Goal: Check status: Check status

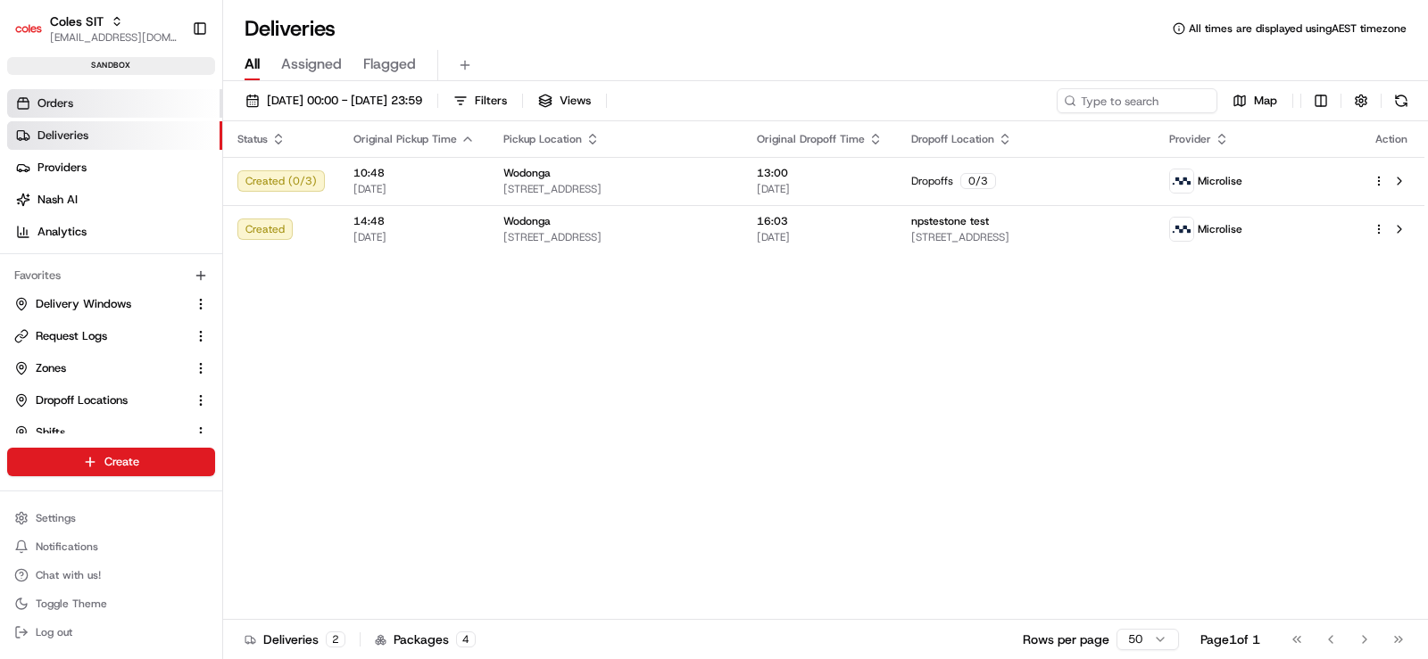
click at [72, 107] on span "Orders" at bounding box center [55, 103] width 36 height 16
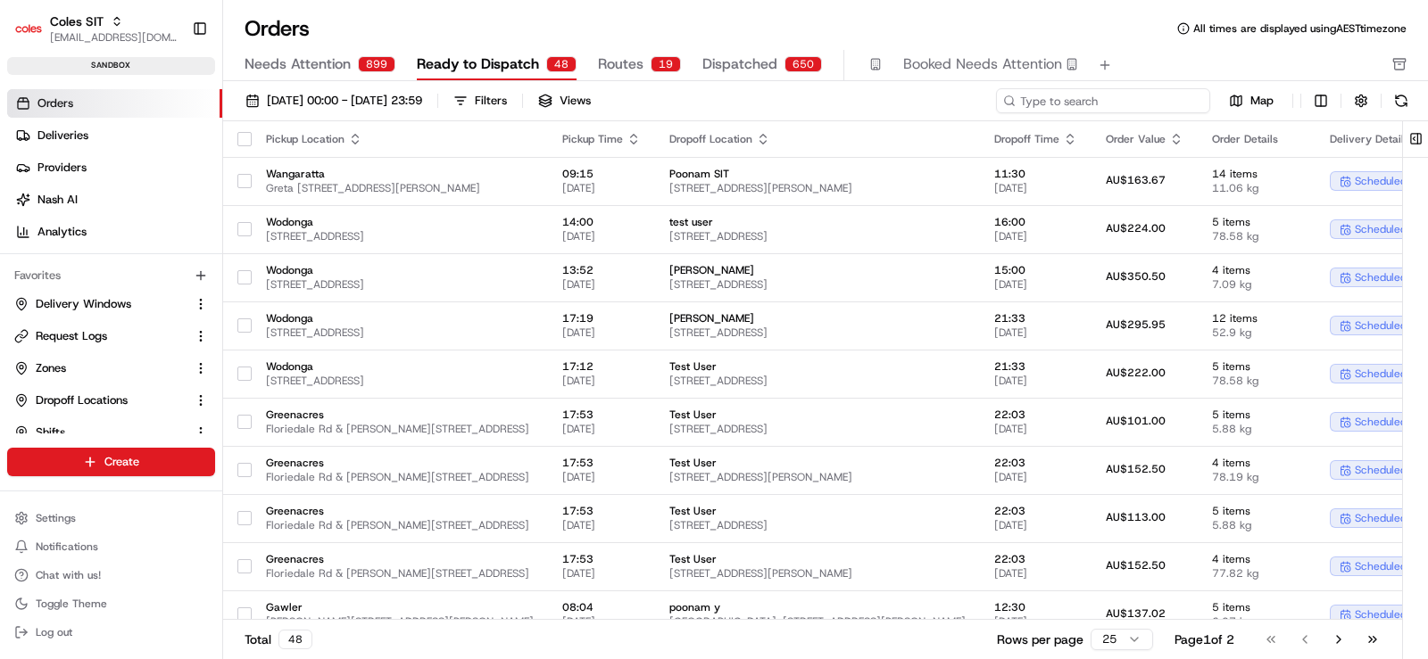
click at [1091, 103] on input at bounding box center [1103, 100] width 214 height 25
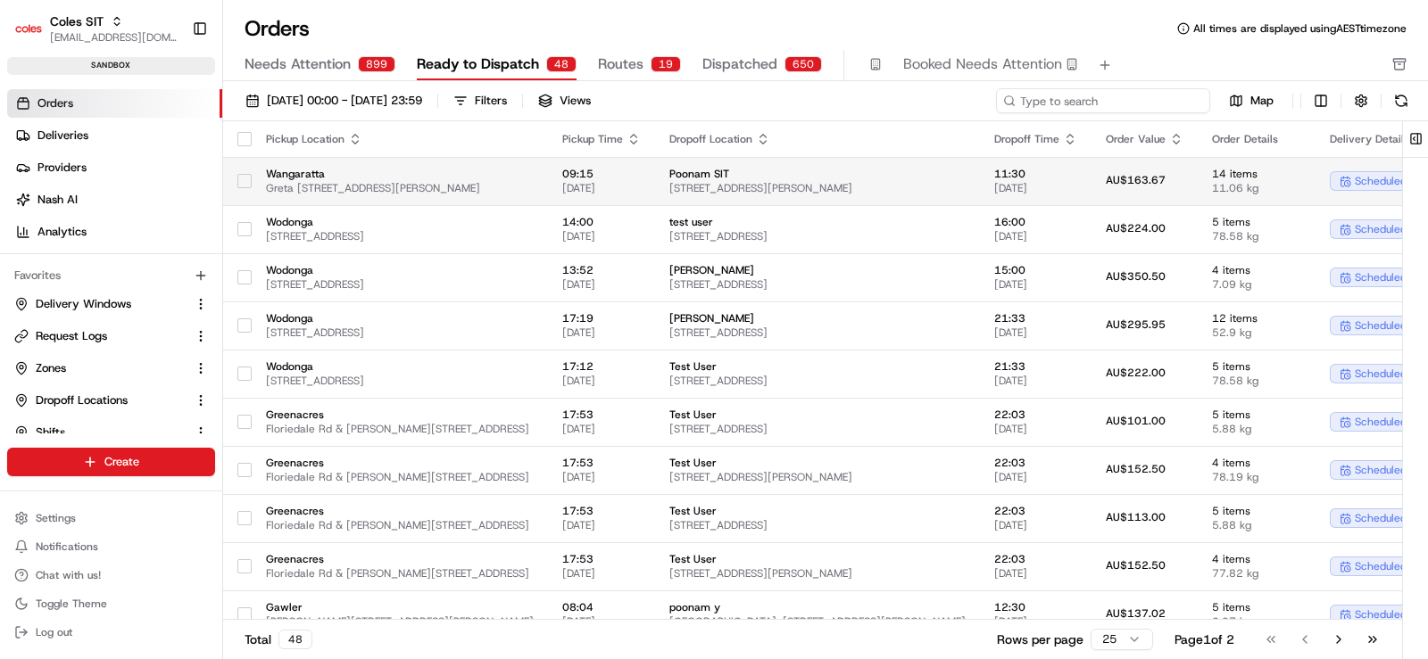
paste input "216653086"
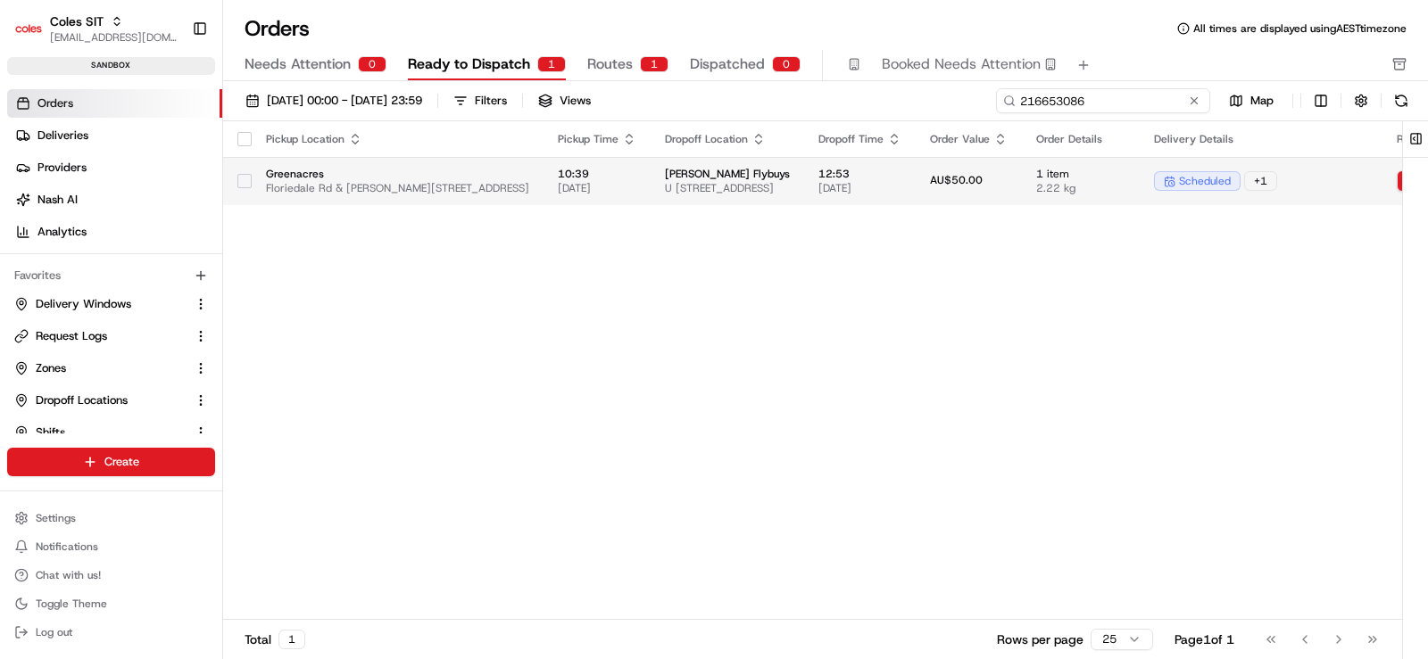
type input "216653086"
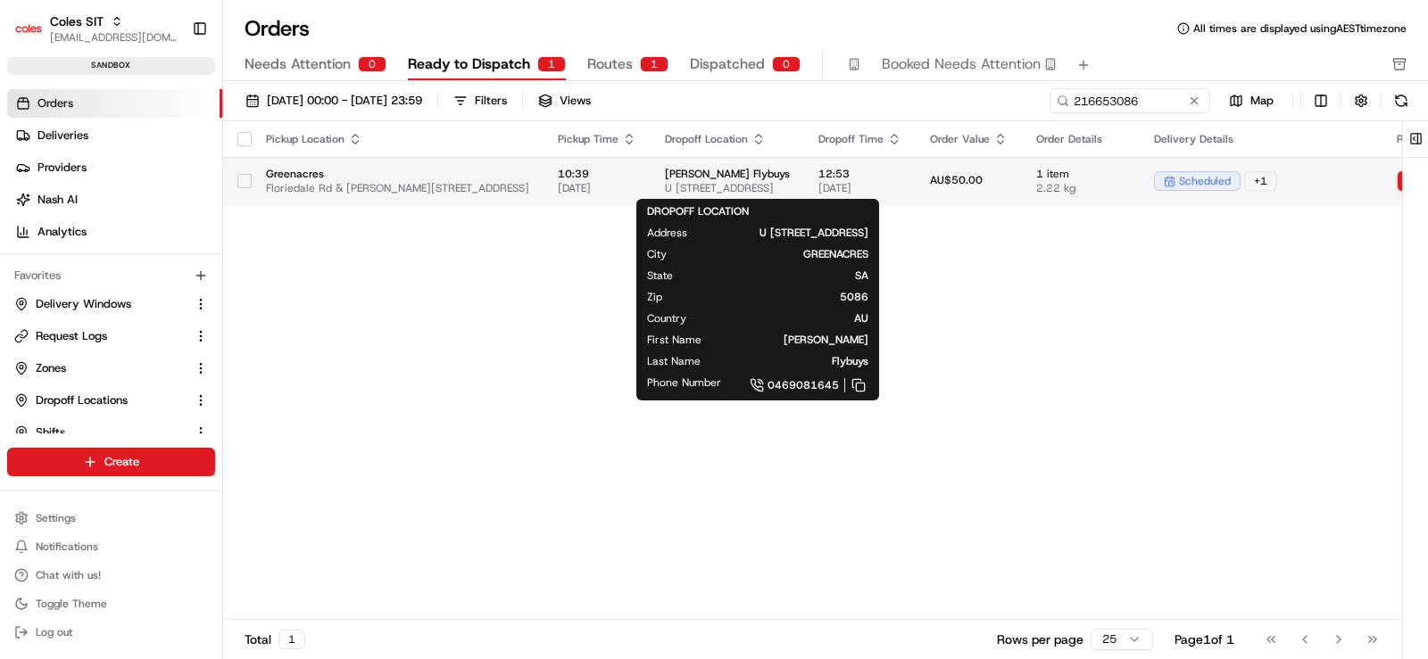
click at [790, 167] on span "[PERSON_NAME] Flybuys" at bounding box center [727, 174] width 125 height 14
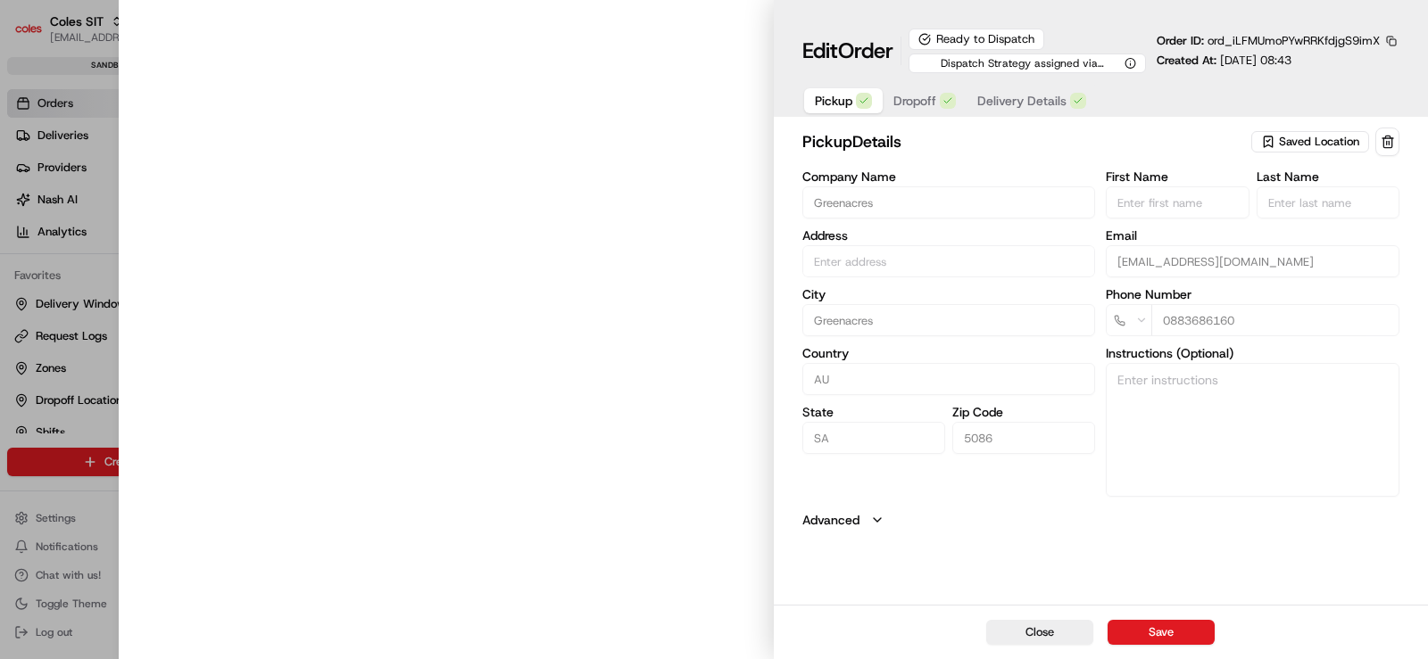
type input "Floriedale Rd & [PERSON_NAME][STREET_ADDRESS]"
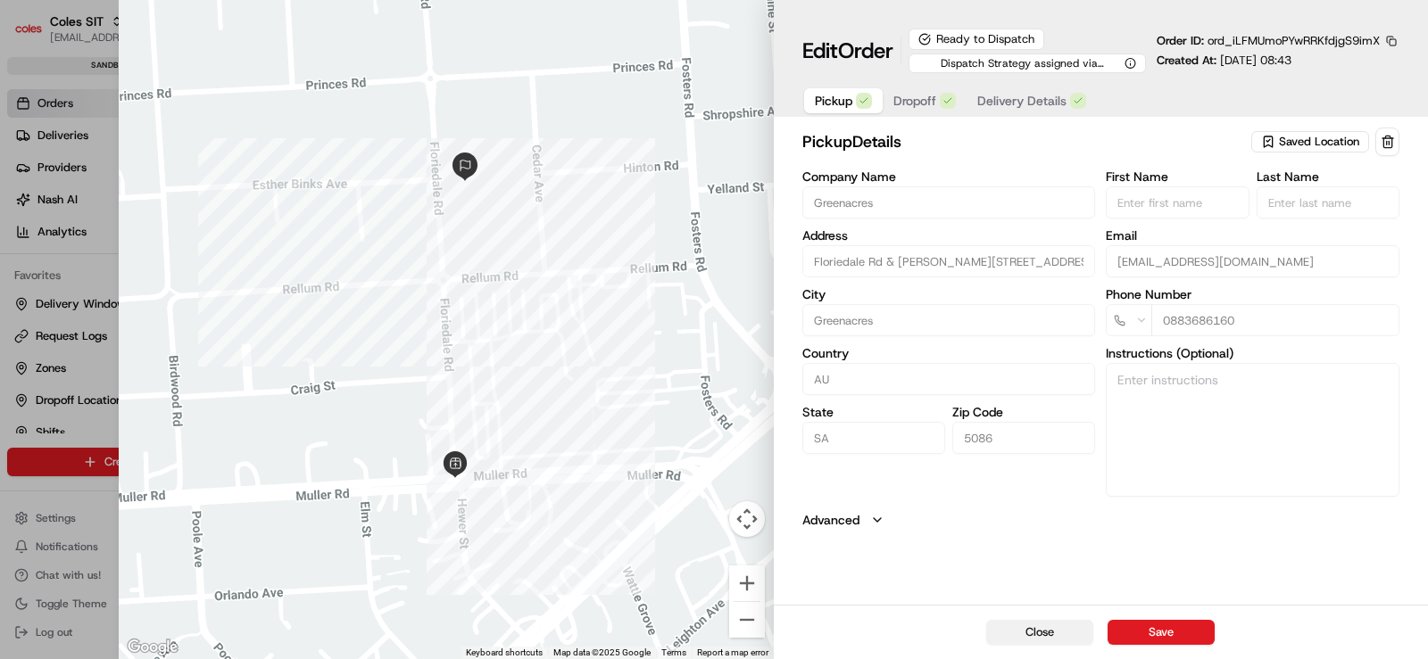
click at [1030, 632] on button "Close" at bounding box center [1039, 632] width 107 height 25
type input "+1"
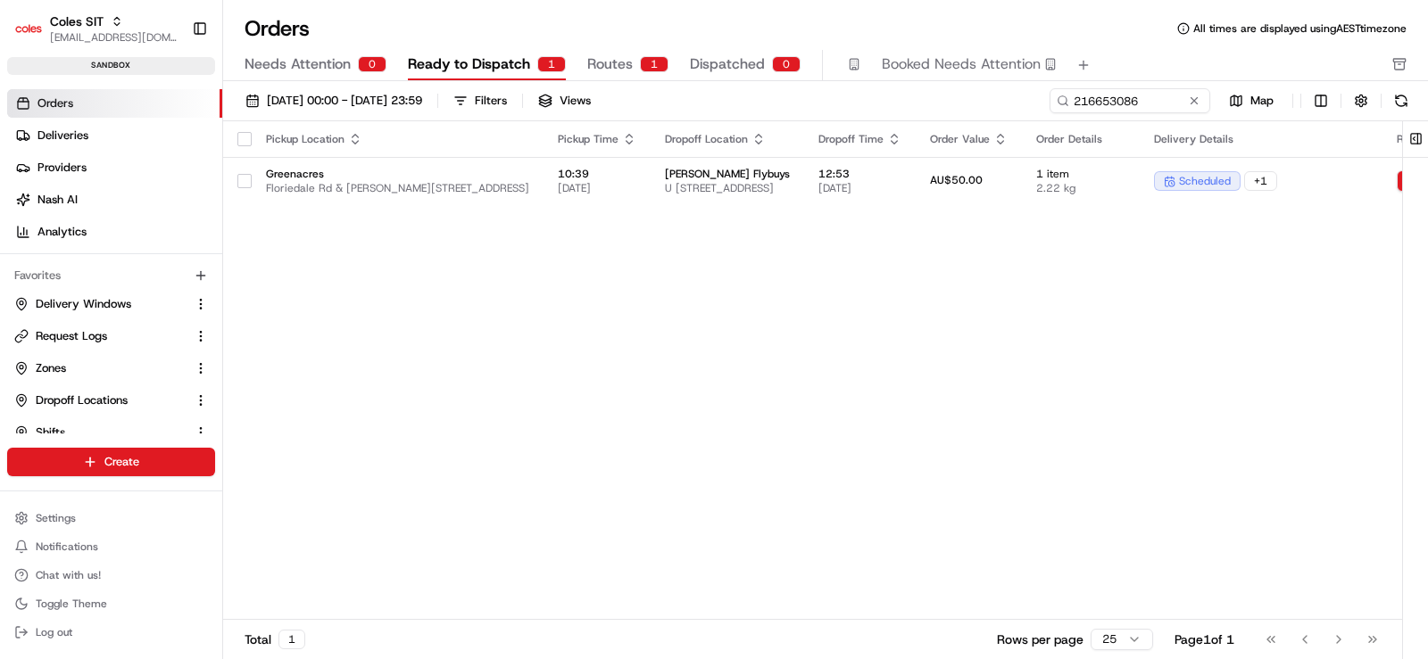
click at [817, 373] on div "Pickup Location Pickup Time Dropoff Location Dropoff Time Order Value Order Det…" at bounding box center [978, 370] width 1511 height 499
click at [973, 360] on div "Pickup Location Pickup Time Dropoff Location Dropoff Time Order Value Order Det…" at bounding box center [978, 370] width 1511 height 499
click at [642, 350] on div "Pickup Location Pickup Time Dropoff Location Dropoff Time Order Value Order Det…" at bounding box center [978, 370] width 1511 height 499
click at [1155, 101] on input "216653086" at bounding box center [1103, 100] width 214 height 25
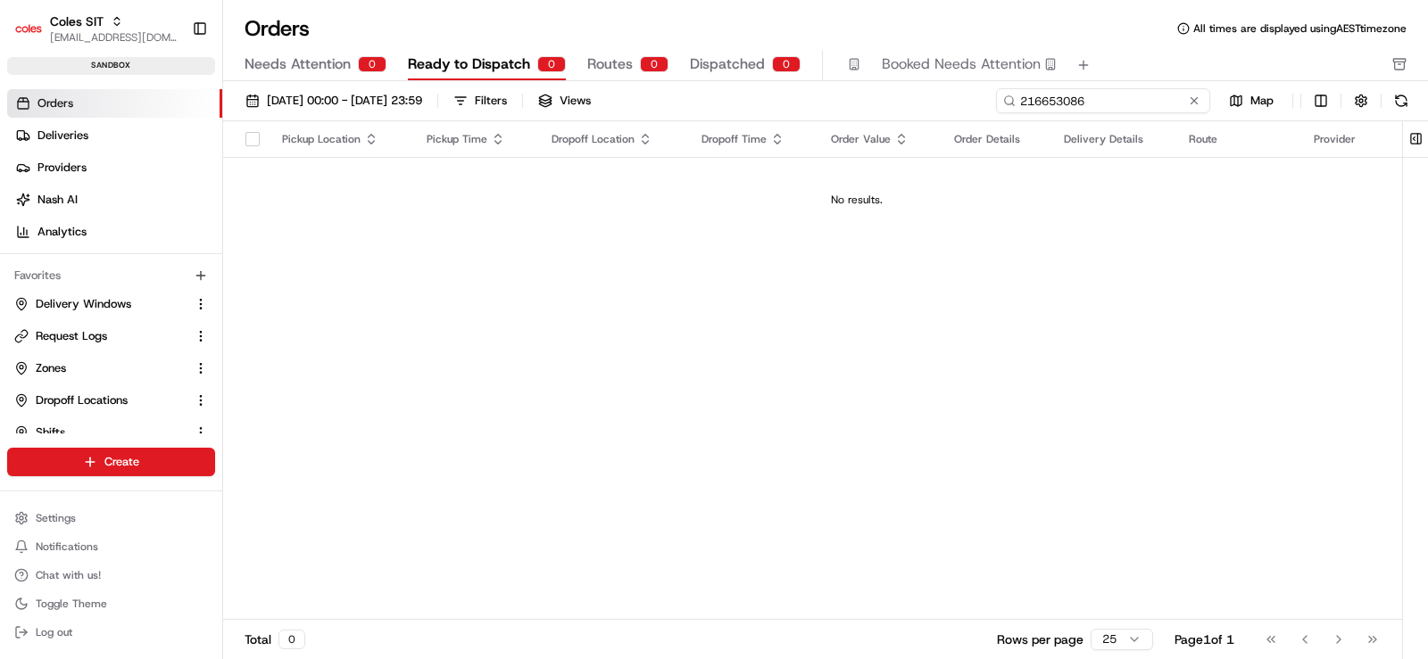
type input "216653086"
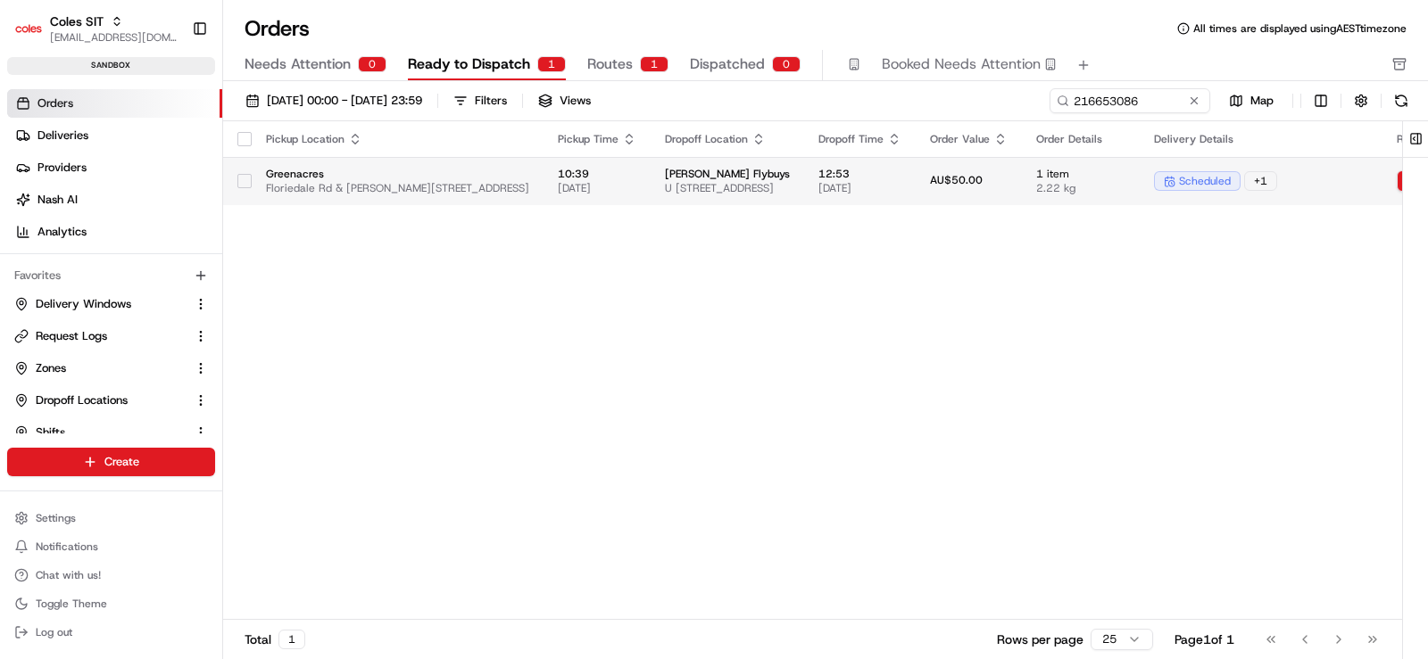
click at [636, 174] on span "10:39" at bounding box center [597, 174] width 79 height 14
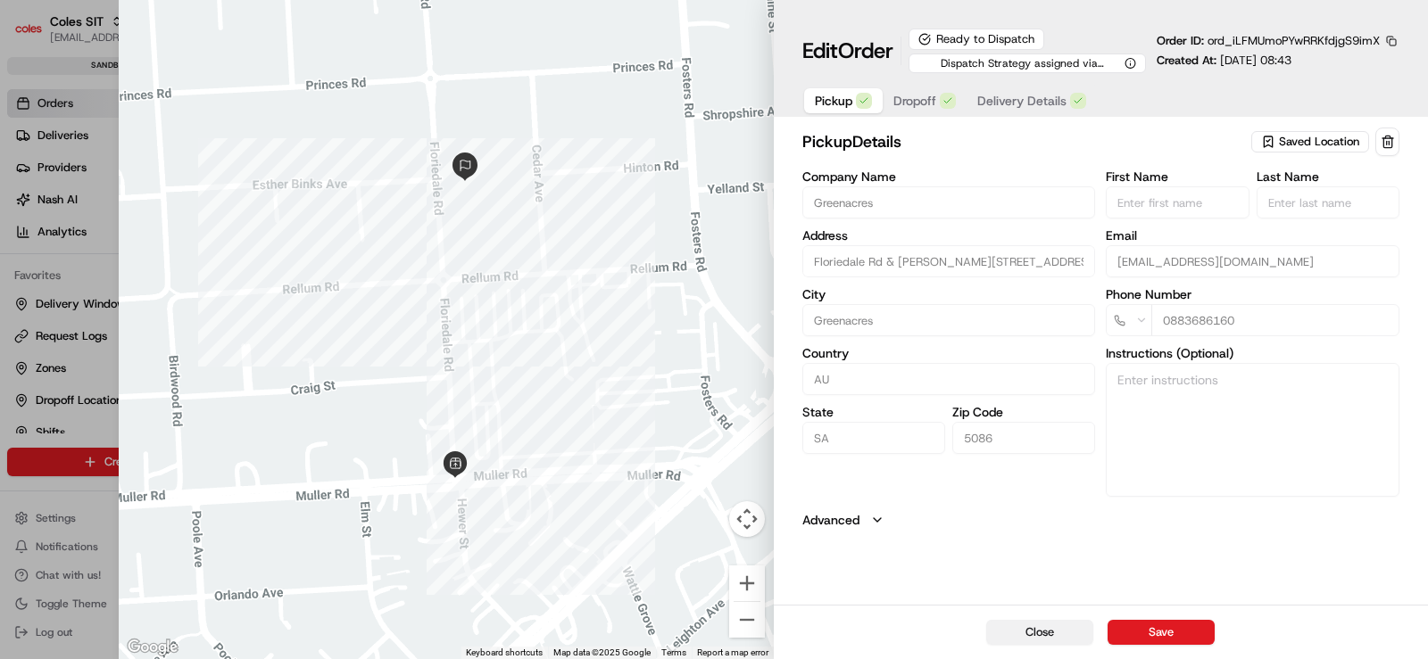
click at [1006, 633] on button "Close" at bounding box center [1039, 632] width 107 height 25
type input "+1"
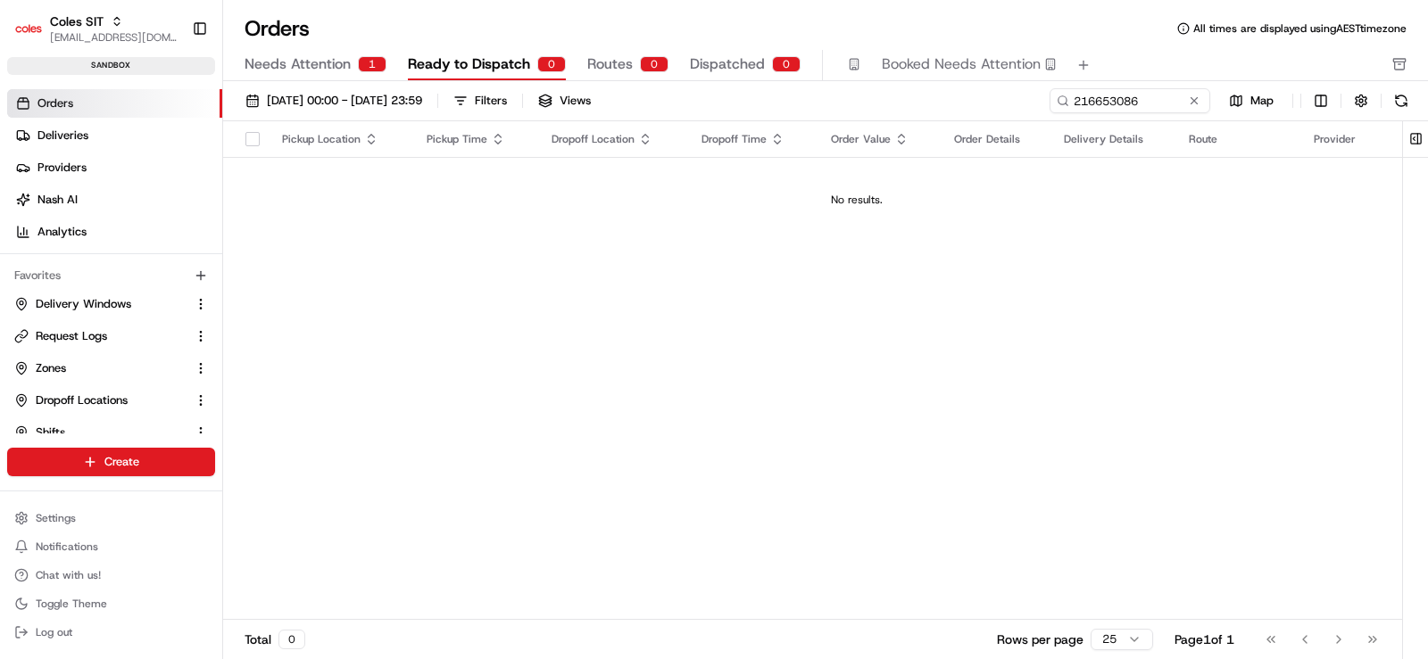
click at [710, 297] on div "Pickup Location Pickup Time Dropoff Location Dropoff Time Order Value Order Det…" at bounding box center [856, 370] width 1267 height 499
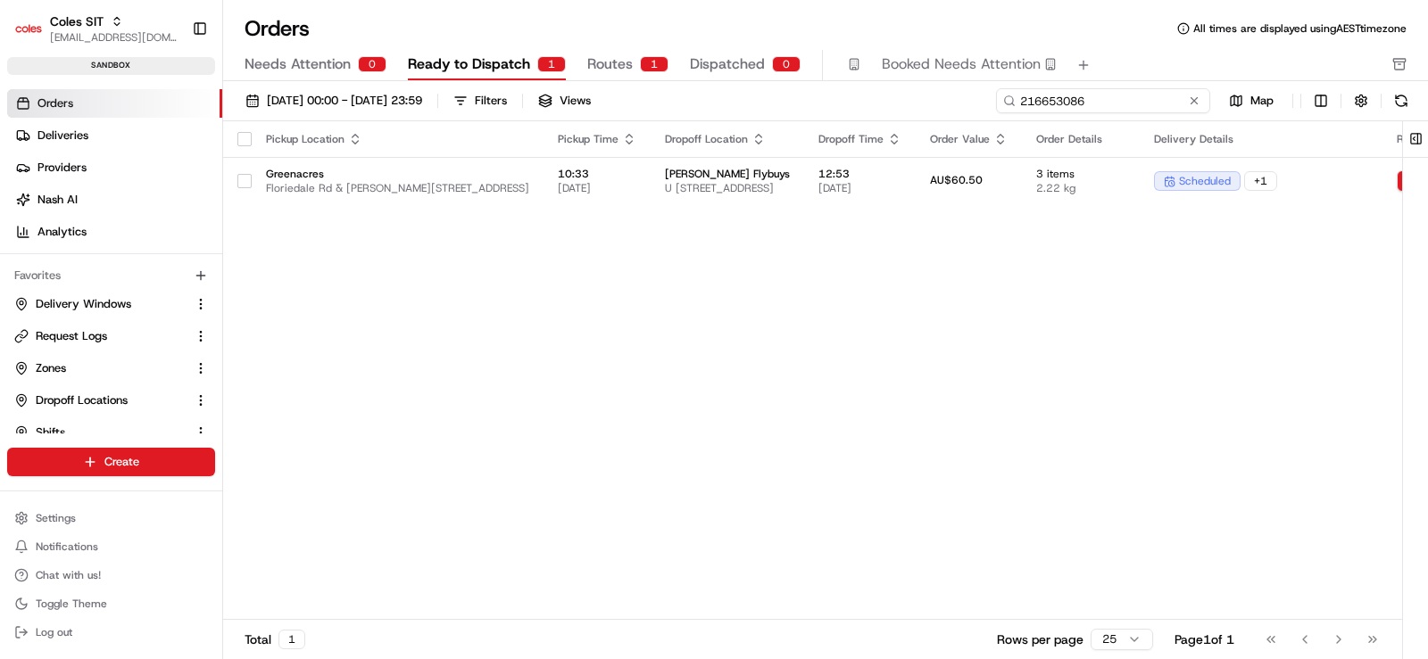
click at [1127, 102] on input "216653086" at bounding box center [1103, 100] width 214 height 25
paste input "64088"
type input "216664088"
